Goal: Information Seeking & Learning: Learn about a topic

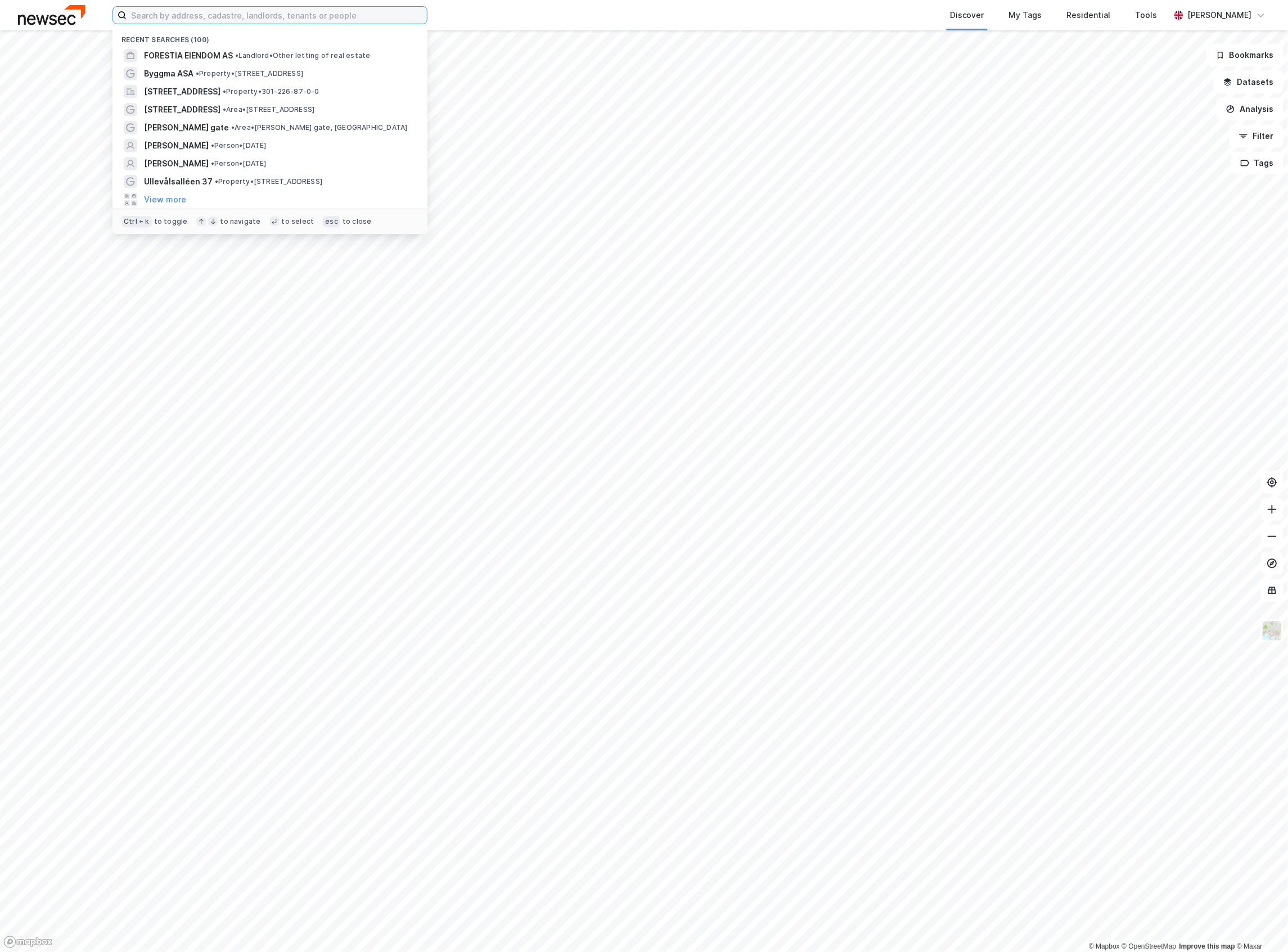
click at [257, 8] on input at bounding box center [277, 15] width 300 height 17
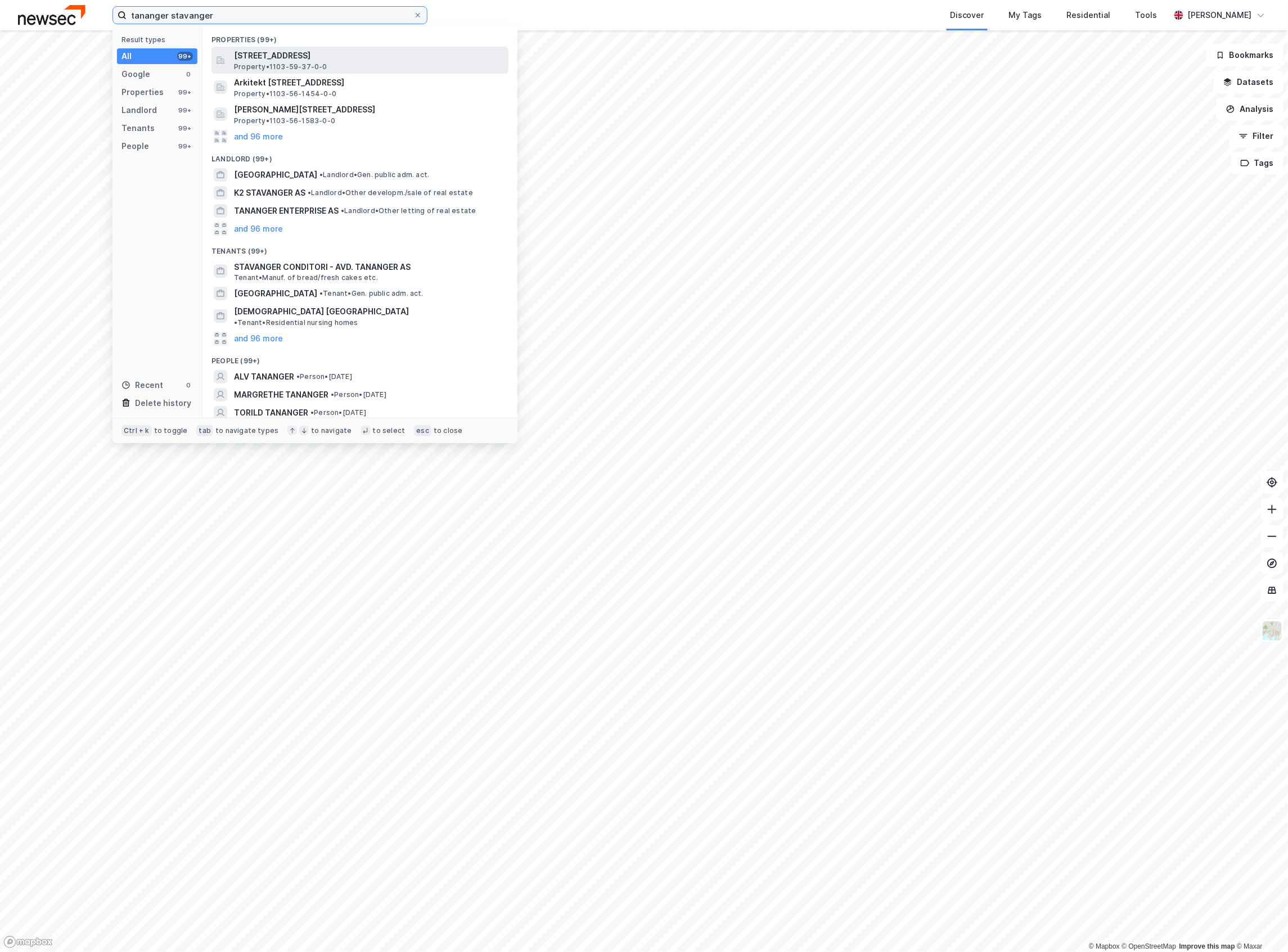
type input "tananger stavanger"
